Goal: Task Accomplishment & Management: Manage account settings

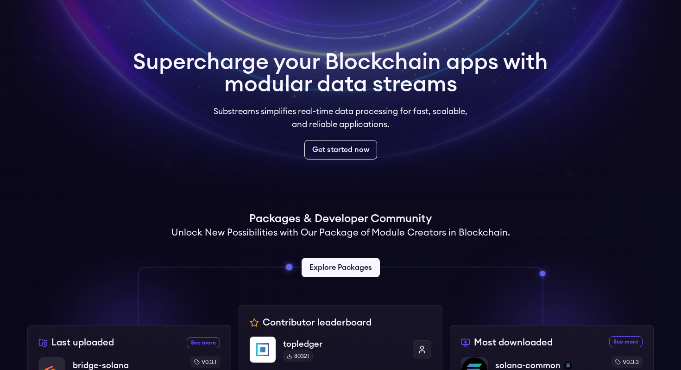
scroll to position [31, 0]
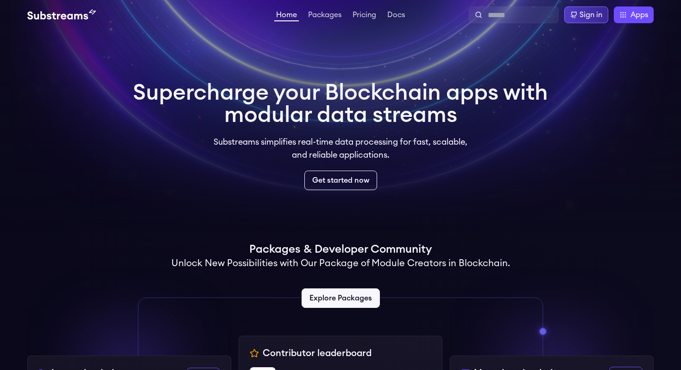
click at [584, 12] on div "Sign in" at bounding box center [591, 14] width 23 height 11
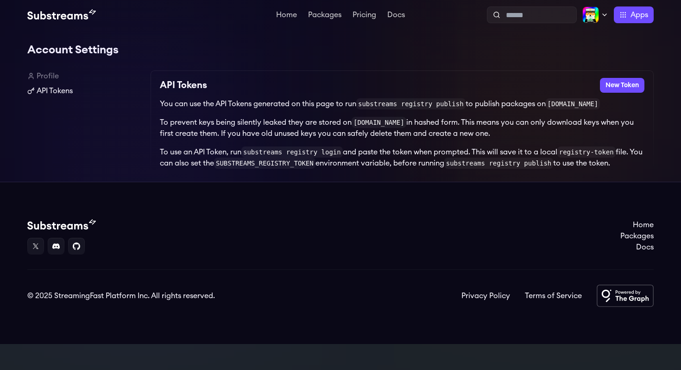
click at [65, 92] on link "API Tokens" at bounding box center [85, 90] width 116 height 11
